Goal: Information Seeking & Learning: Check status

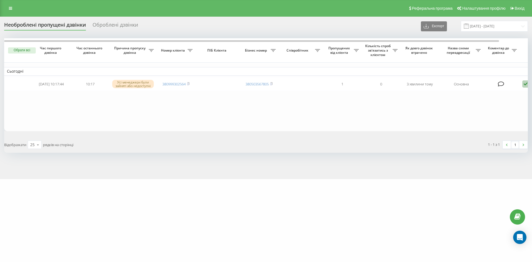
click at [385, 111] on table "Сьогодні 2025-09-23 10:17:44 10:17 Усі менеджери були зайняті або недоступні 38…" at bounding box center [281, 84] width 555 height 93
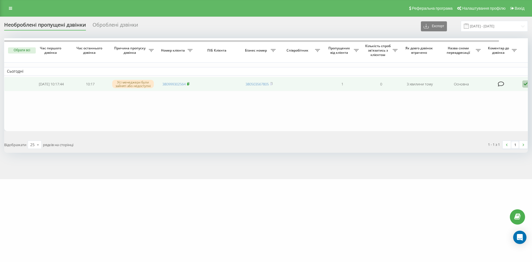
click at [189, 84] on rect at bounding box center [188, 84] width 2 height 2
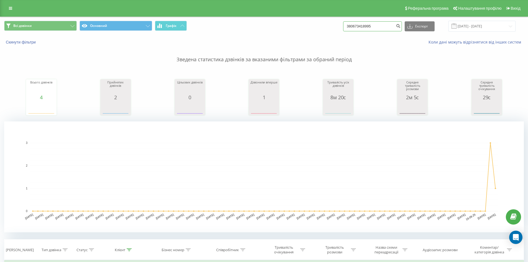
drag, startPoint x: 272, startPoint y: 35, endPoint x: 198, endPoint y: 29, distance: 74.9
click at [198, 29] on div "Всі дзвінки Основний Графік 380673418995 Експорт .csv .xls .xlsx 23.06.2025 - 2…" at bounding box center [264, 26] width 520 height 11
paste input "999302564"
type input "380999302564"
click at [402, 22] on button "submit" at bounding box center [398, 26] width 7 height 10
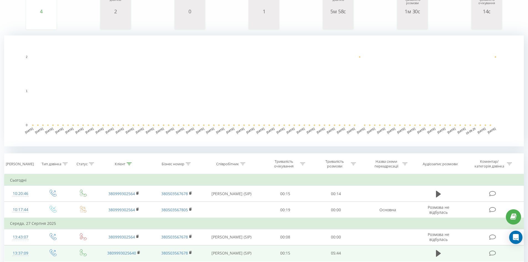
scroll to position [88, 0]
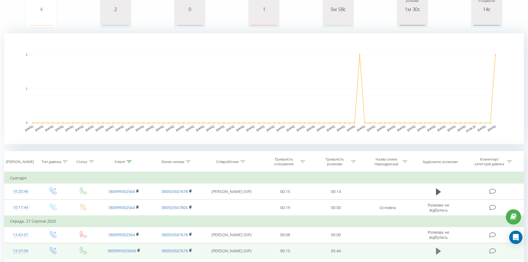
click at [437, 251] on button at bounding box center [439, 251] width 8 height 8
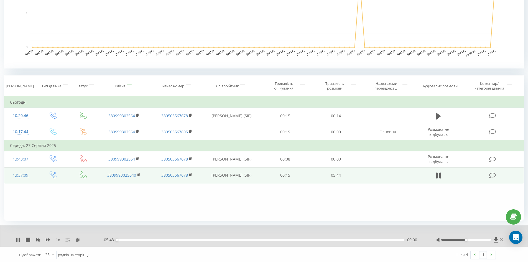
scroll to position [165, 0]
click at [129, 240] on div "- 05:43 00:00 00:00" at bounding box center [263, 239] width 320 height 6
drag, startPoint x: 128, startPoint y: 240, endPoint x: 141, endPoint y: 238, distance: 12.6
click at [129, 240] on div "- 05:42 00:00 00:00" at bounding box center [263, 239] width 320 height 6
click at [141, 238] on div "00:29" at bounding box center [261, 239] width 288 height 2
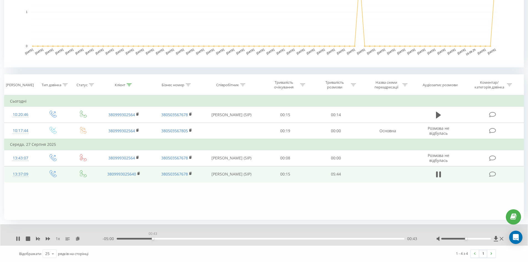
click at [153, 239] on div "00:43" at bounding box center [261, 239] width 288 height 2
click at [49, 239] on icon at bounding box center [48, 238] width 4 height 3
click at [47, 238] on icon at bounding box center [48, 239] width 4 height 4
drag, startPoint x: 207, startPoint y: 240, endPoint x: 233, endPoint y: 237, distance: 26.8
click at [207, 240] on div "- 04:51 00:51 00:51" at bounding box center [263, 239] width 320 height 6
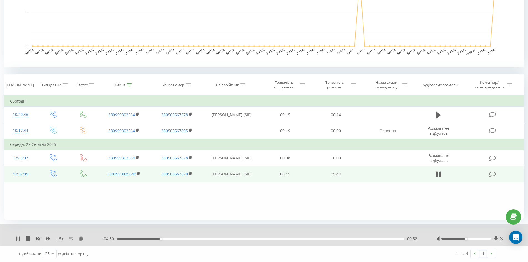
click at [350, 238] on div "00:52" at bounding box center [261, 239] width 288 height 2
click at [351, 238] on div "04:40" at bounding box center [261, 239] width 288 height 2
click at [471, 240] on div at bounding box center [471, 239] width 69 height 6
click at [471, 239] on div at bounding box center [467, 239] width 50 height 2
drag, startPoint x: 471, startPoint y: 239, endPoint x: 476, endPoint y: 239, distance: 5.0
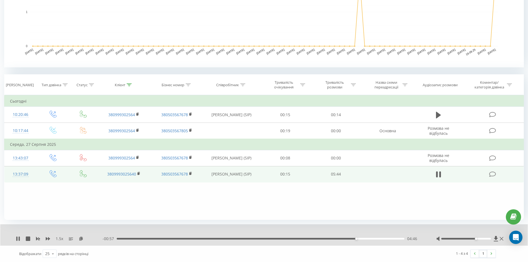
click at [476, 239] on div "Accessibility label" at bounding box center [476, 239] width 2 height 2
click at [139, 174] on rect at bounding box center [139, 174] width 2 height 2
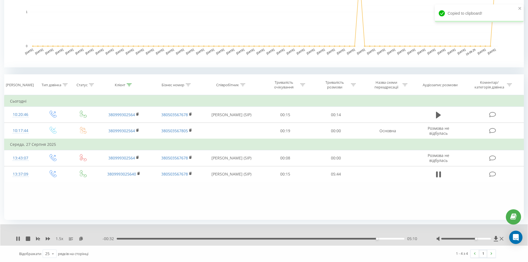
click at [320, 240] on div "- 00:32 05:10 05:10" at bounding box center [263, 239] width 320 height 6
click at [318, 239] on div "04:00" at bounding box center [261, 239] width 288 height 2
click at [388, 240] on div "- 05:43 00:00 00:00" at bounding box center [263, 239] width 320 height 6
click at [389, 240] on div "- 01:43 04:00 04:00" at bounding box center [263, 239] width 320 height 6
click at [390, 240] on div "- 01:42 04:00 04:00" at bounding box center [263, 239] width 320 height 6
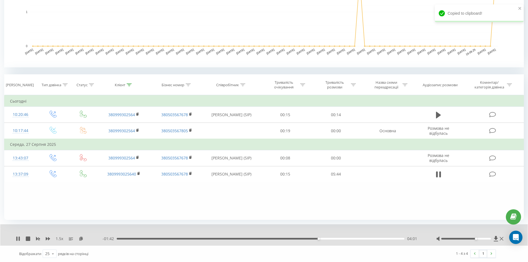
click at [390, 238] on div "04:01" at bounding box center [261, 239] width 288 height 2
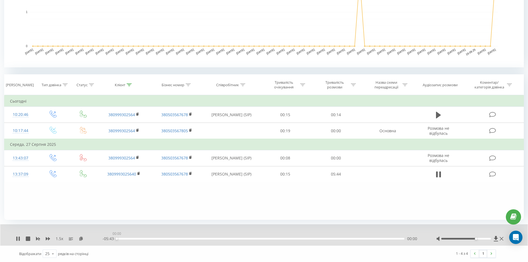
click at [381, 239] on div "00:00" at bounding box center [261, 239] width 288 height 2
click at [378, 238] on div "05:12" at bounding box center [261, 239] width 288 height 2
click at [341, 240] on div "- 00:17 05:25 05:25" at bounding box center [263, 239] width 320 height 6
click at [342, 239] on div "04:28" at bounding box center [261, 239] width 288 height 2
click at [235, 239] on div "04:59" at bounding box center [261, 239] width 288 height 2
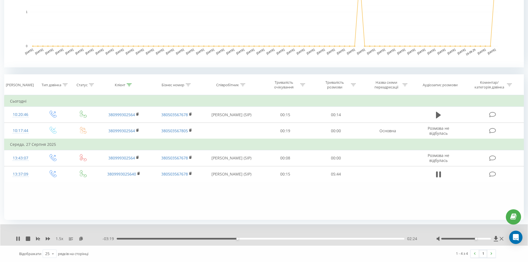
click at [203, 237] on div "- 03:19 02:24 02:24" at bounding box center [263, 239] width 320 height 6
drag, startPoint x: 208, startPoint y: 238, endPoint x: 250, endPoint y: 238, distance: 42.2
click at [209, 238] on div "02:25" at bounding box center [261, 239] width 288 height 2
click at [250, 238] on div "01:52" at bounding box center [261, 239] width 288 height 2
click at [254, 239] on div "02:41" at bounding box center [261, 239] width 288 height 2
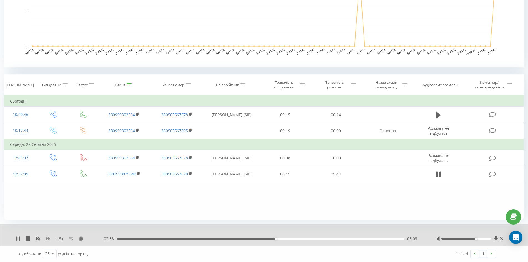
click at [46, 239] on icon at bounding box center [48, 238] width 4 height 3
click at [287, 202] on div "Фільтрувати за умовою Дорівнює Введіть значення Скасувати OK Фільтрувати за умо…" at bounding box center [264, 157] width 520 height 125
click at [46, 240] on icon at bounding box center [48, 239] width 4 height 4
click at [46, 240] on icon at bounding box center [48, 238] width 4 height 3
drag, startPoint x: 501, startPoint y: 239, endPoint x: 245, endPoint y: 153, distance: 269.5
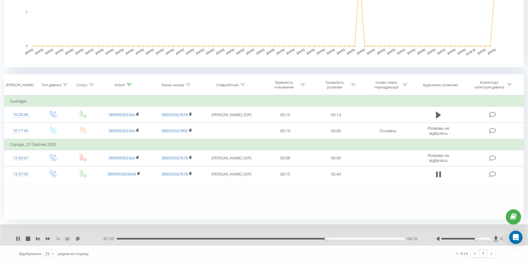
click at [501, 239] on icon at bounding box center [502, 239] width 4 height 4
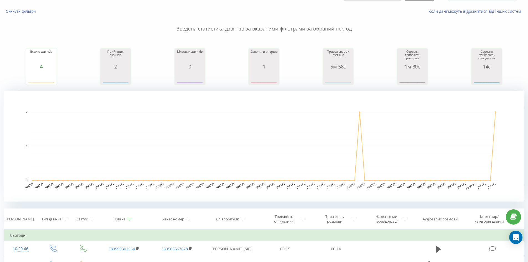
scroll to position [0, 0]
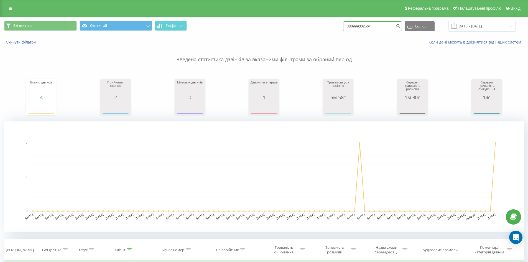
drag, startPoint x: 272, startPoint y: 20, endPoint x: 277, endPoint y: 17, distance: 5.8
click at [205, 11] on div "Реферальна програма Налаштування профілю Вихід Всі дзвінки Основний Графік 3809…" at bounding box center [264, 203] width 528 height 406
paste input "676224595"
type input "380676224595"
click at [401, 26] on icon "submit" at bounding box center [398, 25] width 5 height 3
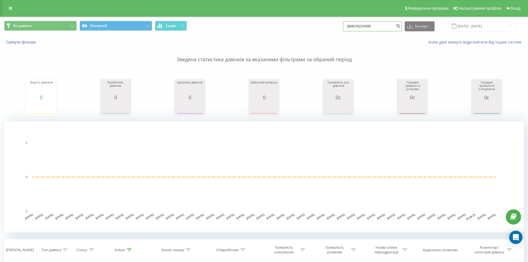
drag, startPoint x: 383, startPoint y: 29, endPoint x: 234, endPoint y: 12, distance: 149.5
click at [234, 13] on div "Реферальна програма Налаштування профілю Вихід Всі дзвінки Основний Графік 3806…" at bounding box center [264, 195] width 528 height 390
paste input "96436853"
type input "380964368535"
click at [401, 27] on icon "submit" at bounding box center [398, 25] width 5 height 3
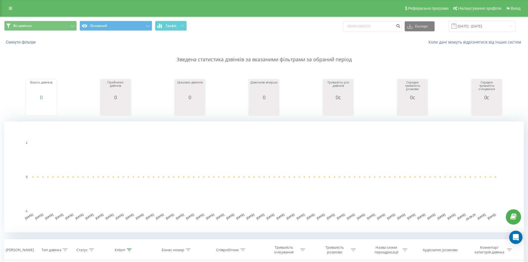
click at [20, 117] on div "Зведена статистика дзвінків за вказаними фільтрами за обраний період Всього дзв…" at bounding box center [264, 138] width 520 height 187
drag, startPoint x: 383, startPoint y: 28, endPoint x: 366, endPoint y: 34, distance: 18.2
click at [211, 32] on div "Всі дзвінки Основний Графік 380964368535 Експорт .csv .xls .xlsx 23.06.2025 - 2…" at bounding box center [264, 26] width 528 height 19
paste input "681915203"
type input "380681915203"
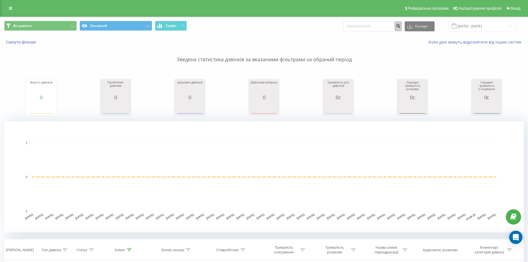
click at [401, 26] on icon "submit" at bounding box center [398, 25] width 5 height 3
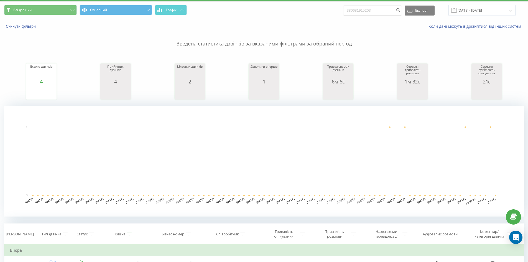
scroll to position [55, 0]
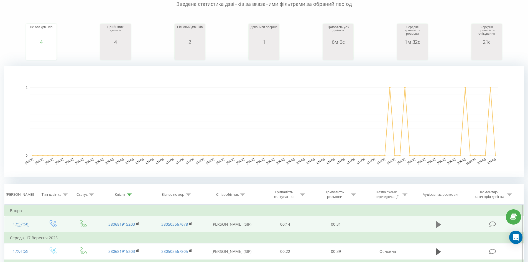
click at [439, 225] on icon at bounding box center [438, 224] width 5 height 7
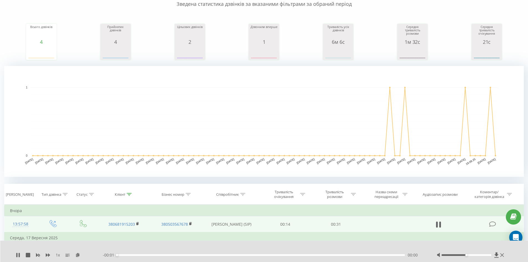
click at [168, 253] on div "- 00:01 00:00 00:00" at bounding box center [263, 255] width 320 height 6
click at [152, 255] on div "00:00" at bounding box center [261, 255] width 288 height 2
click at [228, 255] on div "00:11" at bounding box center [261, 255] width 288 height 2
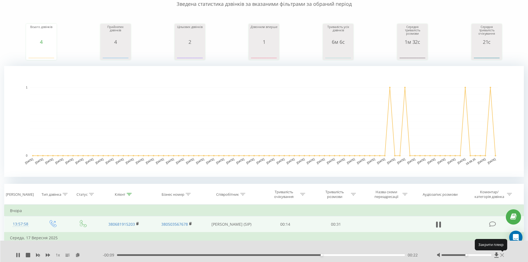
click at [504, 256] on icon at bounding box center [503, 255] width 4 height 4
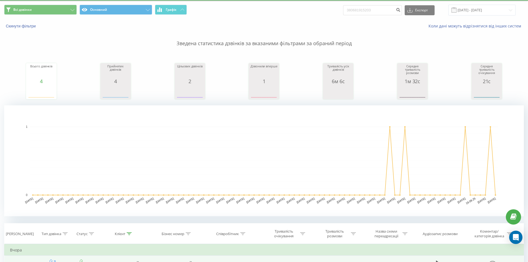
scroll to position [0, 0]
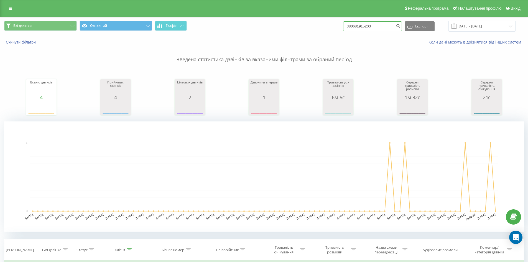
drag, startPoint x: 387, startPoint y: 28, endPoint x: 174, endPoint y: 2, distance: 214.8
click at [174, 2] on div "Реферальна програма Налаштування профілю Вихід Всі дзвінки Основний Графік 3806…" at bounding box center [264, 203] width 528 height 406
paste input "3685098"
type input "380636850983"
click at [402, 26] on button "submit" at bounding box center [398, 26] width 7 height 10
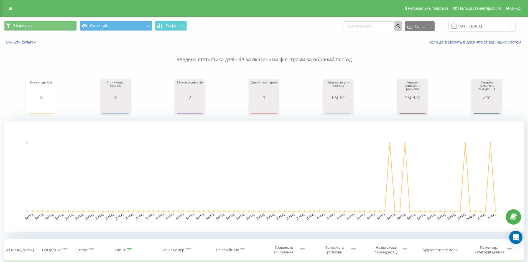
click at [401, 26] on icon "submit" at bounding box center [398, 25] width 5 height 3
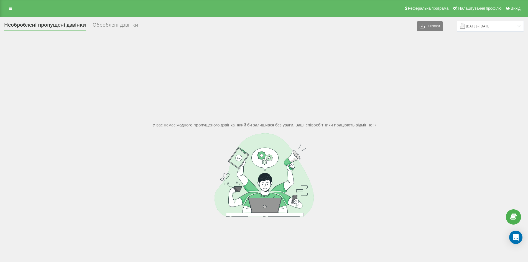
drag, startPoint x: 0, startPoint y: 0, endPoint x: 58, endPoint y: 93, distance: 109.4
click at [58, 93] on div "У вас немає жодного пропущеного дзвінка, який би залишився без уваги. Ваші спів…" at bounding box center [264, 169] width 520 height 262
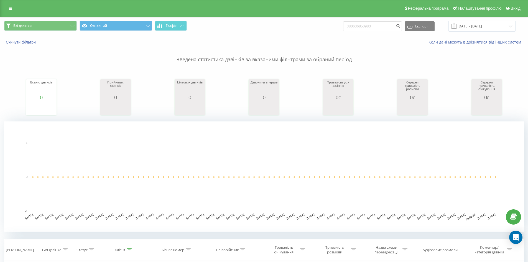
click at [66, 104] on div "Всього дзвінків 0 date totalCalls 23.06.25 0 29.06.25 0 05.07.25 0 11.07.25 0 1…" at bounding box center [264, 92] width 520 height 48
click at [399, 31] on input "380636850983" at bounding box center [372, 26] width 59 height 10
click at [402, 22] on button "submit" at bounding box center [398, 26] width 7 height 10
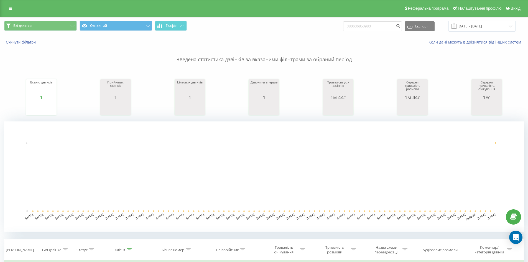
scroll to position [28, 0]
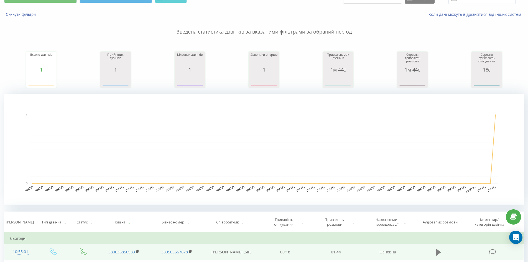
click at [437, 254] on icon at bounding box center [438, 252] width 5 height 7
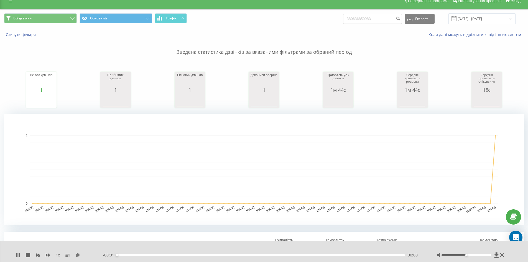
scroll to position [0, 0]
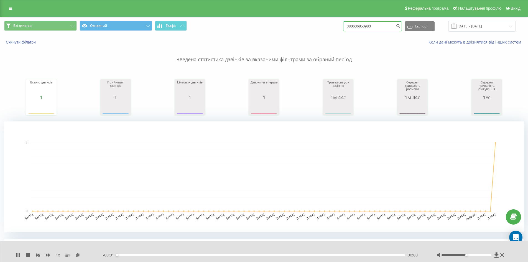
drag, startPoint x: 382, startPoint y: 26, endPoint x: 256, endPoint y: 17, distance: 125.9
click at [256, 17] on div "Всі дзвінки Основний Графік 380636850983 Експорт .csv .xls .xlsx [DATE] - [DATE]" at bounding box center [264, 26] width 528 height 19
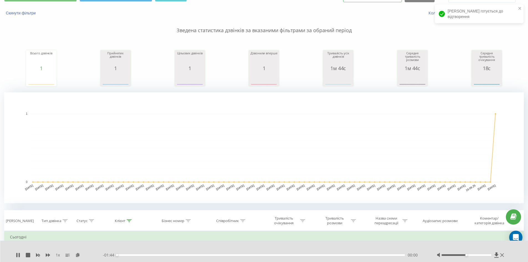
scroll to position [55, 0]
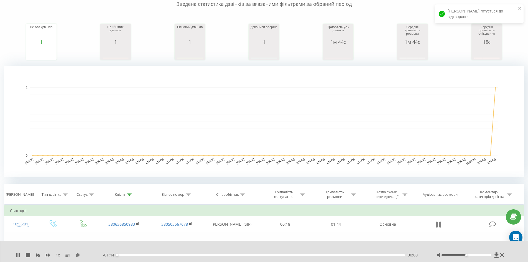
click at [442, 226] on button at bounding box center [439, 224] width 8 height 8
click at [439, 227] on icon at bounding box center [438, 225] width 5 height 8
click at [126, 257] on div "- 01:44 00:00 00:00" at bounding box center [263, 255] width 320 height 6
click at [125, 254] on div "00:00" at bounding box center [261, 255] width 288 height 2
click at [45, 256] on div "1 x" at bounding box center [59, 255] width 87 height 6
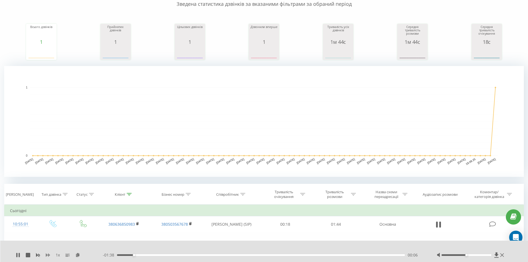
click at [47, 255] on icon at bounding box center [48, 254] width 4 height 3
click at [48, 255] on icon at bounding box center [48, 255] width 4 height 4
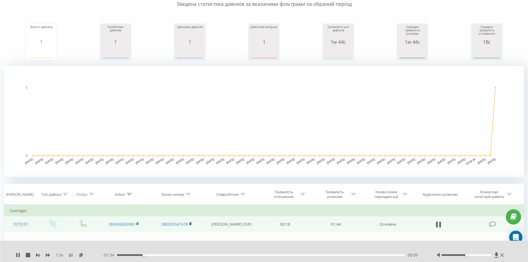
click at [139, 224] on icon at bounding box center [137, 224] width 3 height 4
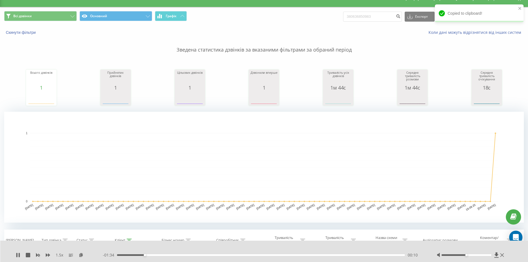
scroll to position [0, 0]
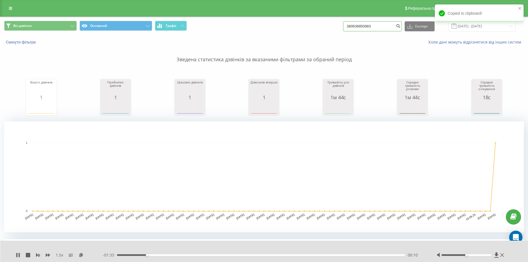
drag, startPoint x: 394, startPoint y: 27, endPoint x: 350, endPoint y: 26, distance: 44.1
click at [231, 19] on div "Всі дзвінки Основний Графік 380636850983 Експорт .csv .xls .xlsx 23.06.2025 - 2…" at bounding box center [264, 26] width 528 height 19
click at [401, 27] on icon "submit" at bounding box center [398, 25] width 5 height 3
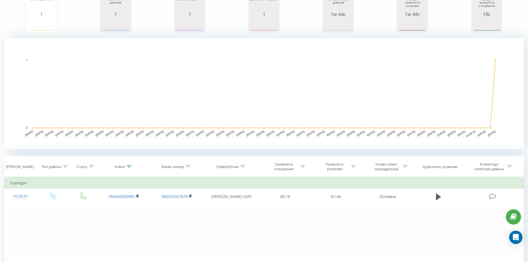
scroll to position [55, 0]
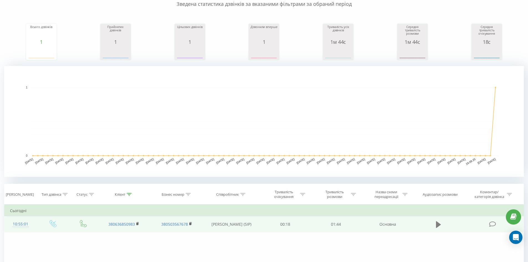
click at [440, 225] on icon at bounding box center [438, 224] width 5 height 7
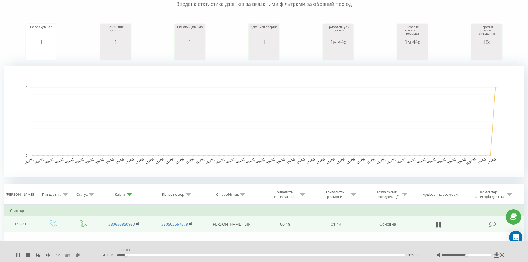
click at [126, 256] on div "00:03" at bounding box center [261, 255] width 288 height 2
click at [483, 242] on div "1 x - 01:35 00:09 00:09" at bounding box center [264, 251] width 528 height 21
click at [442, 224] on button at bounding box center [439, 224] width 8 height 8
click at [441, 226] on button at bounding box center [439, 224] width 8 height 8
click at [142, 254] on div "00:13" at bounding box center [261, 255] width 288 height 2
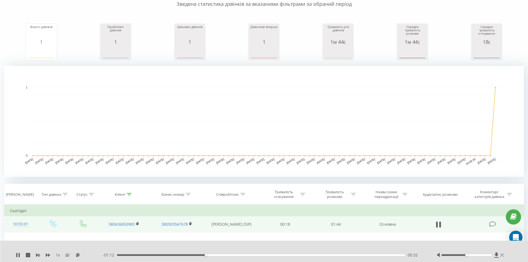
click at [505, 254] on div at bounding box center [471, 255] width 69 height 6
click at [504, 255] on icon at bounding box center [503, 255] width 4 height 4
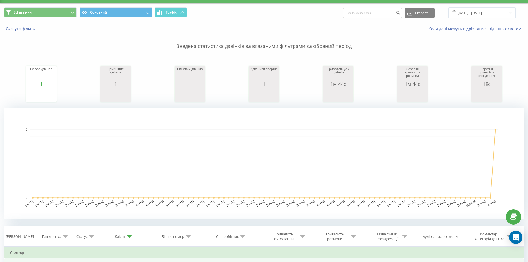
scroll to position [0, 0]
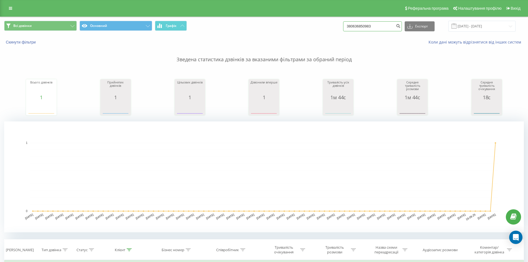
drag, startPoint x: 383, startPoint y: 26, endPoint x: 232, endPoint y: 2, distance: 152.4
click at [226, 1] on div "Реферальна програма Налаштування профілю Вихід Всі дзвінки Основний Графік 3806…" at bounding box center [264, 203] width 528 height 406
paste input "7495017"
click at [400, 26] on input "380674950173" at bounding box center [372, 26] width 59 height 10
type input "380674950173"
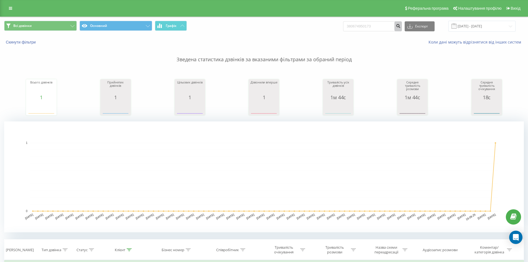
click at [401, 26] on button "submit" at bounding box center [398, 26] width 7 height 10
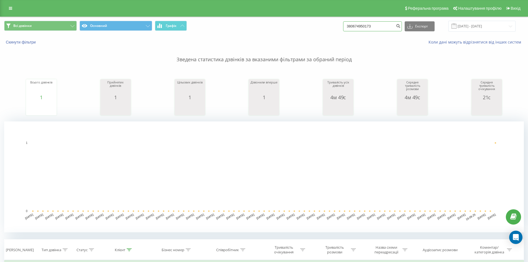
drag, startPoint x: 389, startPoint y: 29, endPoint x: 258, endPoint y: 16, distance: 130.9
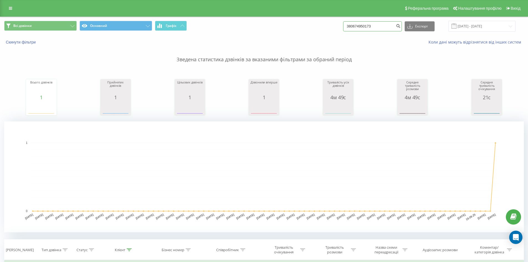
click at [258, 16] on div "Реферальна програма Налаштування профілю Вихід Всі дзвінки Основний Графік 3806…" at bounding box center [264, 203] width 528 height 406
click at [402, 27] on button "submit" at bounding box center [398, 26] width 7 height 10
drag, startPoint x: 388, startPoint y: 27, endPoint x: 261, endPoint y: 18, distance: 127.4
click at [184, 18] on div "Всі дзвінки Основний Графік 380674950173 Експорт .csv .xls .xlsx 23.06.2025 - 2…" at bounding box center [264, 26] width 528 height 19
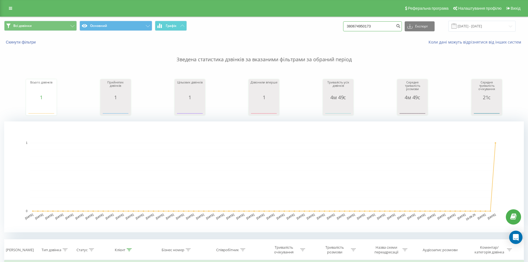
paste input "505664982"
type input "380505664982"
click at [401, 27] on icon "submit" at bounding box center [398, 25] width 5 height 3
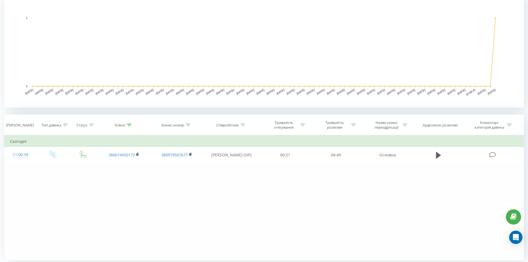
scroll to position [137, 0]
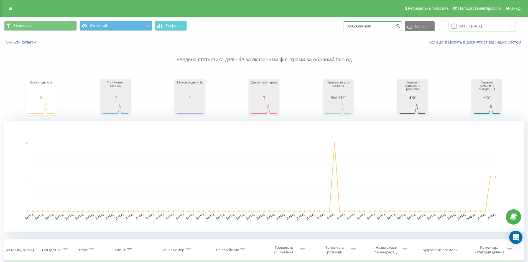
drag, startPoint x: 389, startPoint y: 26, endPoint x: 246, endPoint y: 22, distance: 142.6
click at [246, 22] on div "Всі дзвінки Основний Графік 380505664982 Експорт .csv .xls .xlsx [DATE] - [DATE]" at bounding box center [264, 26] width 520 height 11
paste input "0973389419"
type input "0973389419"
click at [401, 29] on button "submit" at bounding box center [398, 26] width 7 height 10
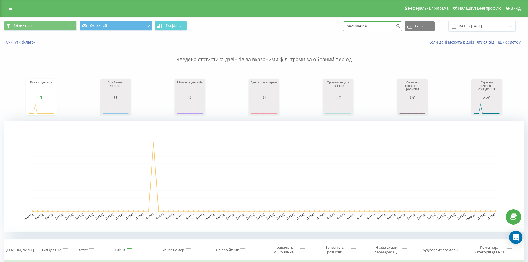
drag, startPoint x: 395, startPoint y: 28, endPoint x: 257, endPoint y: 14, distance: 138.6
click at [257, 14] on div "Реферальна програма Налаштування профілю Вихід Всі дзвінки Основний Графік 0973…" at bounding box center [264, 203] width 528 height 406
click at [402, 28] on button "submit" at bounding box center [398, 26] width 7 height 10
drag, startPoint x: 379, startPoint y: 27, endPoint x: 295, endPoint y: 25, distance: 84.1
click at [295, 25] on div "Всі дзвінки Основний Графік 0973389419 Експорт .csv .xls .xlsx [DATE] - [DATE]" at bounding box center [264, 26] width 520 height 11
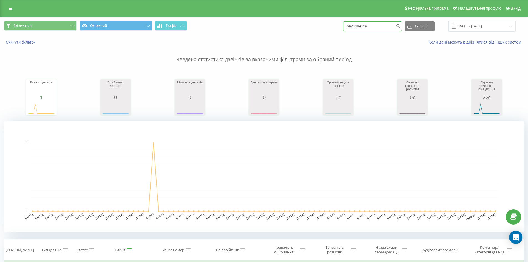
paste input "380676768005"
type input "380676768005"
click at [401, 27] on button "submit" at bounding box center [398, 26] width 7 height 10
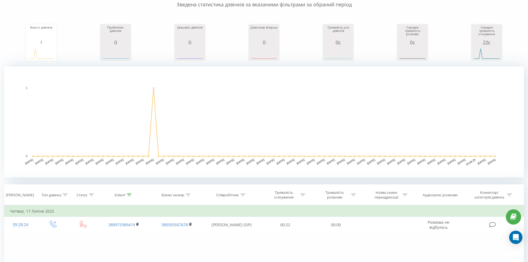
scroll to position [111, 0]
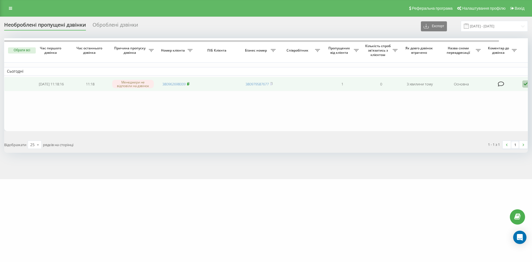
click at [189, 85] on icon at bounding box center [188, 83] width 2 height 2
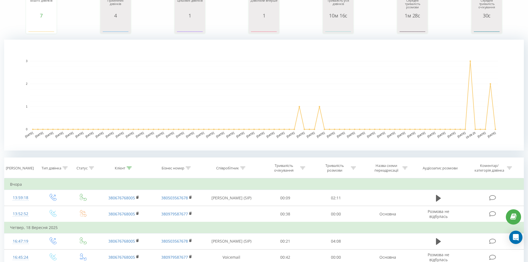
scroll to position [74, 0]
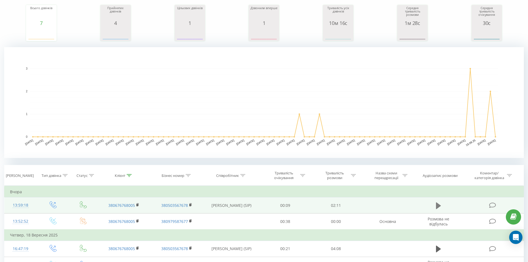
click at [439, 208] on icon at bounding box center [438, 206] width 5 height 8
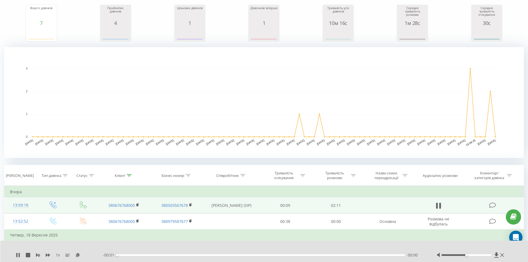
click at [146, 257] on div "- 00:01 00:00 00:00" at bounding box center [263, 255] width 320 height 6
click at [144, 256] on div "00:00" at bounding box center [261, 255] width 288 height 2
click at [504, 255] on icon at bounding box center [503, 255] width 4 height 4
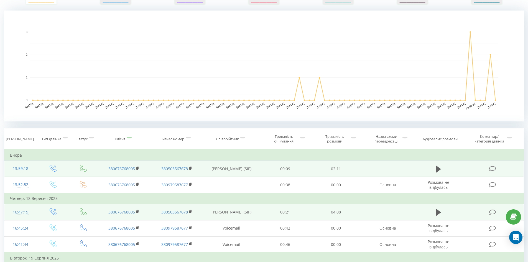
scroll to position [102, 0]
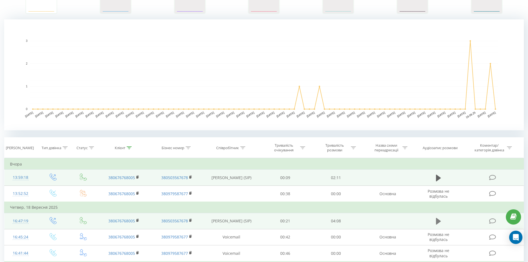
click at [439, 221] on icon at bounding box center [438, 221] width 5 height 7
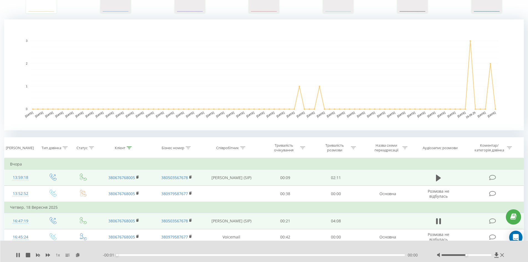
click at [155, 252] on div "- 00:01 00:00 00:00" at bounding box center [263, 255] width 320 height 6
click at [153, 255] on div "00:00" at bounding box center [261, 255] width 288 height 2
click at [209, 256] on div "- 04:08 00:00 00:00" at bounding box center [263, 255] width 320 height 6
click at [211, 253] on div "- 04:07 00:00 00:00" at bounding box center [263, 255] width 320 height 6
click at [211, 258] on div "- 04:07 00:01 00:01" at bounding box center [263, 255] width 320 height 6
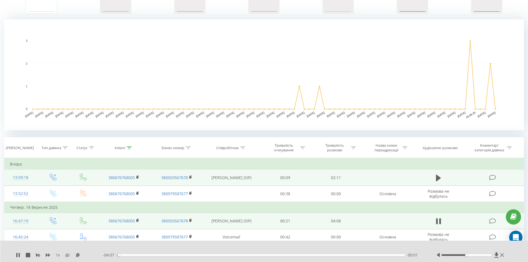
click at [211, 255] on div "00:01" at bounding box center [261, 255] width 288 height 2
click at [504, 255] on icon at bounding box center [503, 255] width 4 height 4
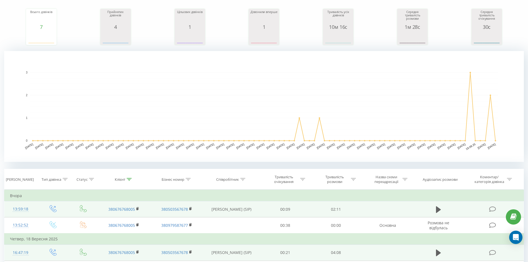
scroll to position [0, 0]
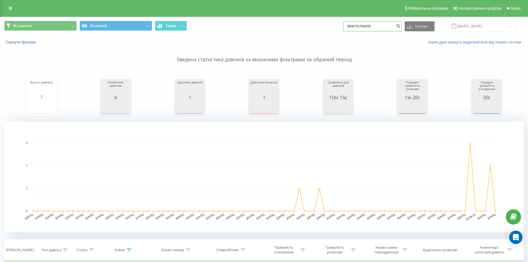
drag, startPoint x: 387, startPoint y: 29, endPoint x: 242, endPoint y: 17, distance: 144.9
click at [242, 17] on div "Всі дзвінки Основний Графік 380676768005 Експорт .csv .xls .xlsx [DATE] - [DATE]" at bounding box center [264, 26] width 528 height 19
paste input "36850983"
type input "380636850983"
click at [401, 27] on icon "submit" at bounding box center [398, 25] width 5 height 3
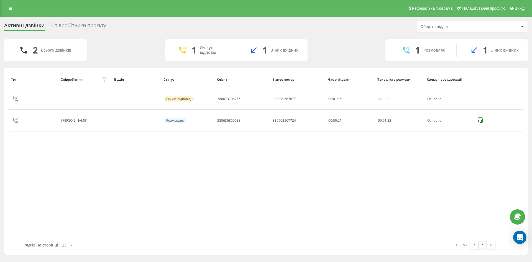
click at [62, 182] on div "Тип Співробітник фільтру Відділ Статус Клієнт Бізнес номер Час очікування Трива…" at bounding box center [266, 156] width 515 height 170
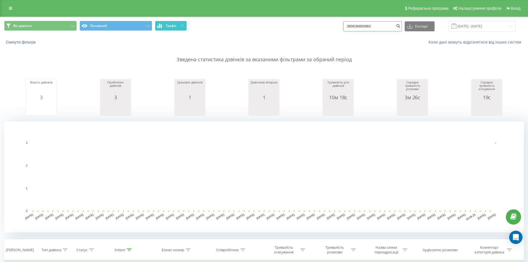
drag, startPoint x: 363, startPoint y: 21, endPoint x: 173, endPoint y: 21, distance: 190.5
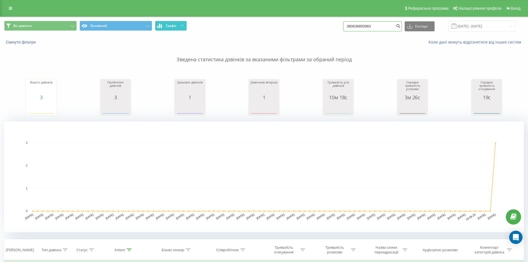
click at [163, 22] on div "Всі дзвінки Основний Графік 380636850983 Експорт .csv .xls .xlsx 23.06.2025 - 2…" at bounding box center [264, 26] width 520 height 11
paste input "73706255"
type input "380673706255"
click at [408, 26] on div "380673706255 Експорт .csv .xls .xlsx 23.06.2025 - 23.09.2025" at bounding box center [429, 26] width 173 height 11
click at [401, 27] on icon "submit" at bounding box center [398, 25] width 5 height 3
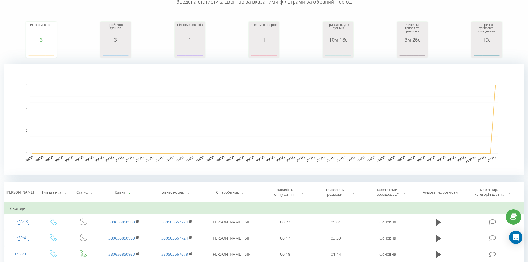
scroll to position [67, 0]
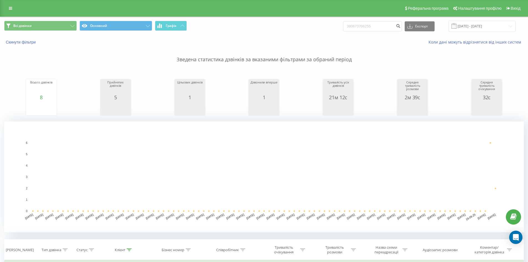
scroll to position [111, 0]
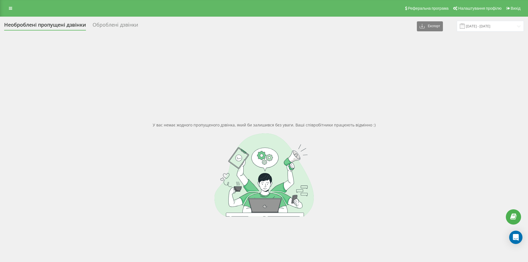
click at [115, 21] on div "Необроблені пропущені дзвінки Оброблені дзвінки Експорт .csv .xlsx 17.09.2025 -…" at bounding box center [264, 26] width 520 height 11
click at [113, 22] on div "Оброблені дзвінки" at bounding box center [115, 26] width 45 height 9
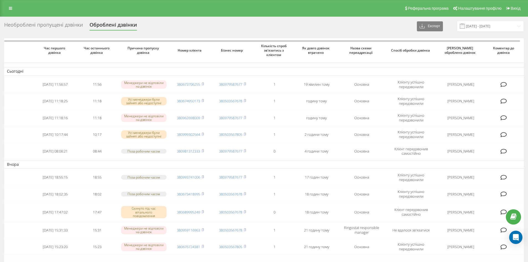
click at [41, 27] on div "Необроблені пропущені дзвінки" at bounding box center [43, 26] width 79 height 9
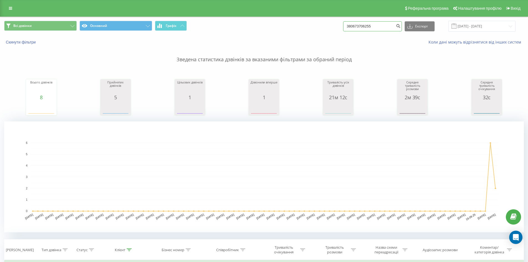
drag, startPoint x: 387, startPoint y: 22, endPoint x: 185, endPoint y: 41, distance: 203.6
click at [185, 38] on div "Всі дзвінки Основний Графік 380673706255 Експорт .csv .xls .xlsx 23.06.2025 - 2…" at bounding box center [264, 33] width 528 height 32
paste input "7300693"
type input "380677300693"
click at [401, 27] on icon "submit" at bounding box center [398, 25] width 5 height 3
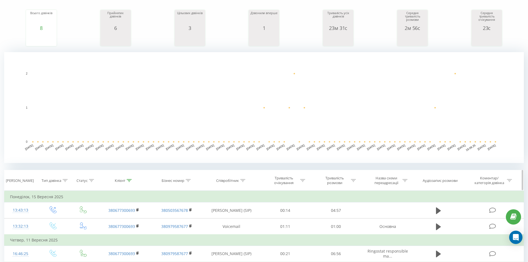
scroll to position [55, 0]
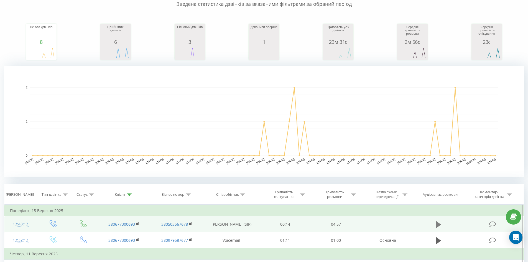
click at [438, 225] on icon at bounding box center [438, 224] width 5 height 7
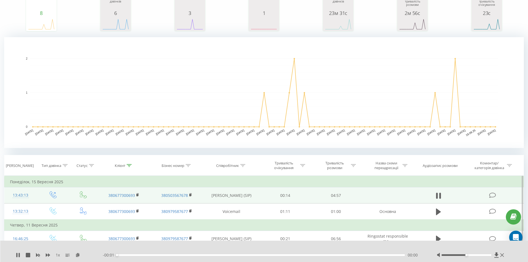
scroll to position [111, 0]
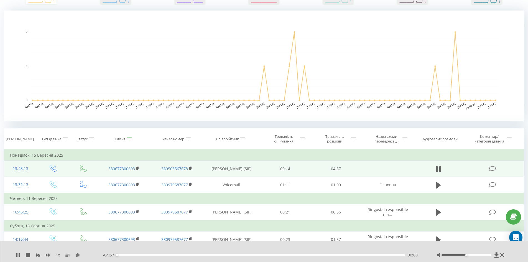
click at [123, 256] on div "00:00" at bounding box center [261, 255] width 288 height 2
click at [49, 253] on icon at bounding box center [48, 255] width 4 height 4
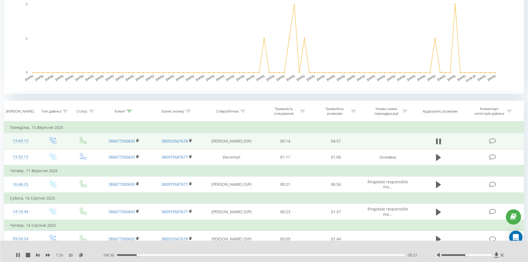
click at [21, 253] on div "1.5 x" at bounding box center [59, 255] width 87 height 6
click at [20, 255] on icon at bounding box center [19, 255] width 1 height 4
click at [18, 256] on icon at bounding box center [17, 255] width 3 height 4
click at [60, 244] on div "1.5 x - 04:07 00:49 00:49" at bounding box center [264, 251] width 528 height 21
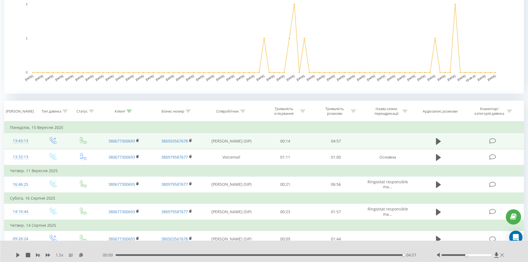
click at [503, 256] on icon at bounding box center [503, 255] width 4 height 4
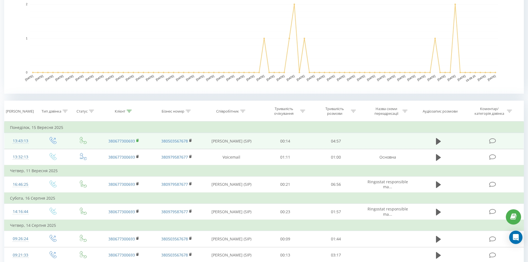
click at [138, 140] on rect at bounding box center [137, 141] width 2 height 2
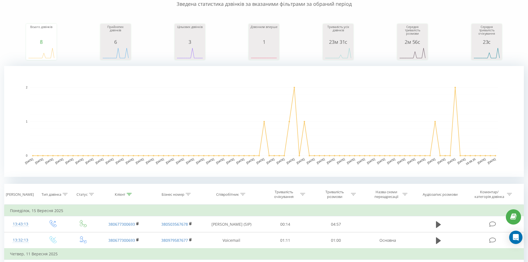
scroll to position [0, 0]
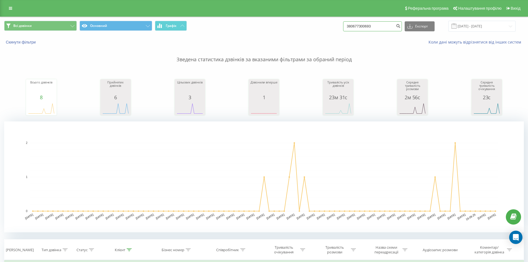
drag, startPoint x: 394, startPoint y: 31, endPoint x: 243, endPoint y: 10, distance: 152.8
click at [257, 17] on div "Всі дзвінки Основний Графік 380677300693 Експорт .csv .xls .xlsx 23.06.2025 - 2…" at bounding box center [264, 247] width 528 height 461
paste input "730757517"
type input "380730757517"
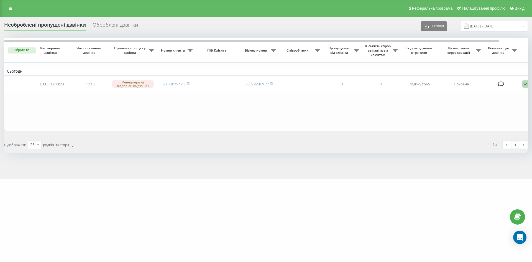
click at [117, 29] on div "Оброблені дзвінки" at bounding box center [115, 26] width 45 height 9
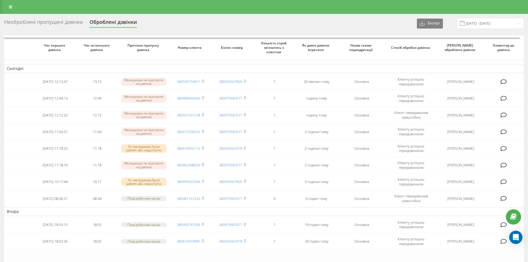
click at [52, 26] on div "Необроблені пропущені дзвінки" at bounding box center [43, 23] width 79 height 9
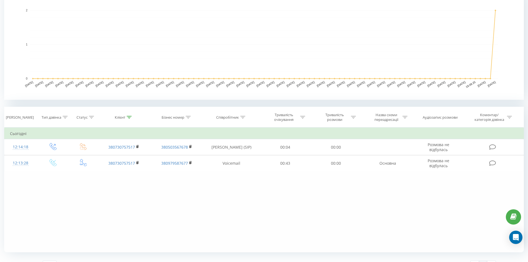
scroll to position [55, 0]
